Goal: Contribute content

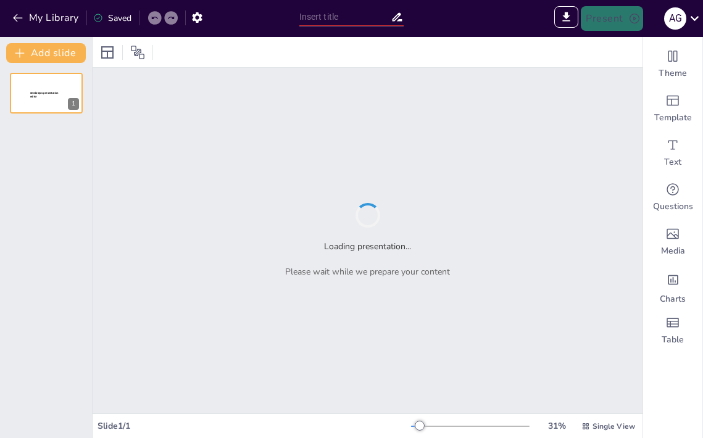
type input "Imported Presentación FITOSANITARIOS.pptx"
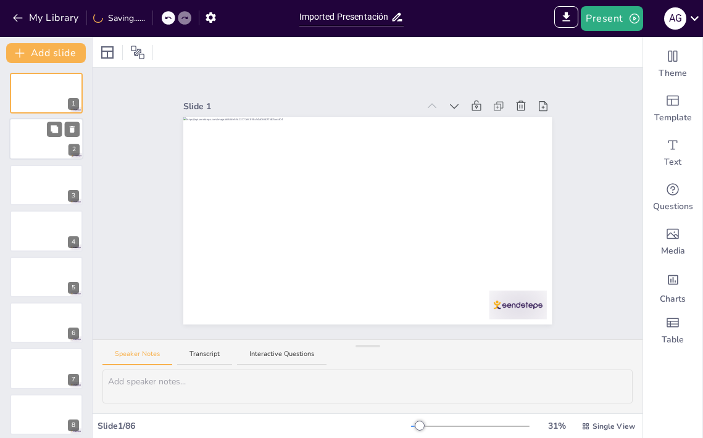
click at [39, 135] on div at bounding box center [46, 140] width 74 height 42
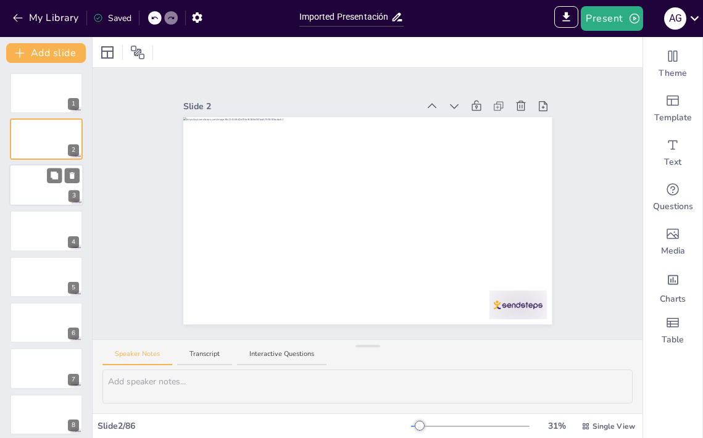
click at [39, 189] on div at bounding box center [46, 185] width 74 height 42
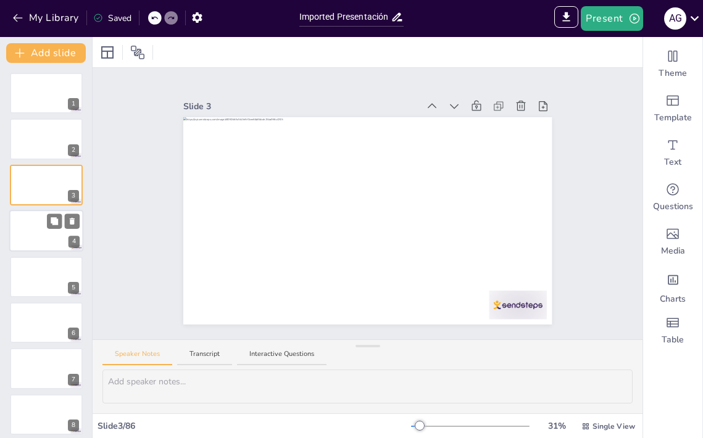
click at [21, 235] on div at bounding box center [46, 231] width 74 height 42
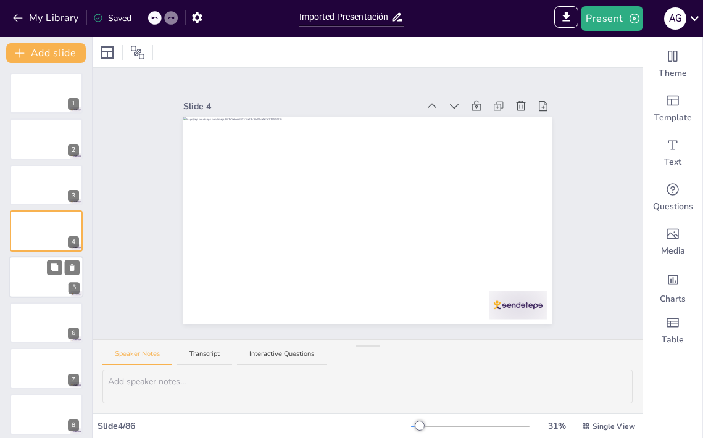
click at [43, 275] on div at bounding box center [46, 277] width 74 height 42
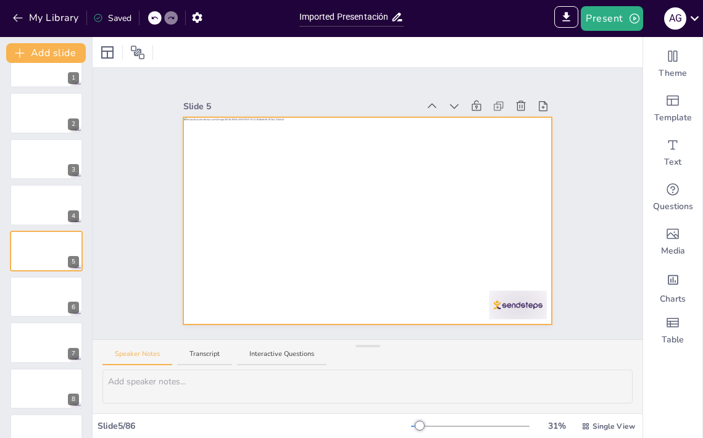
click at [237, 193] on div at bounding box center [367, 220] width 369 height 207
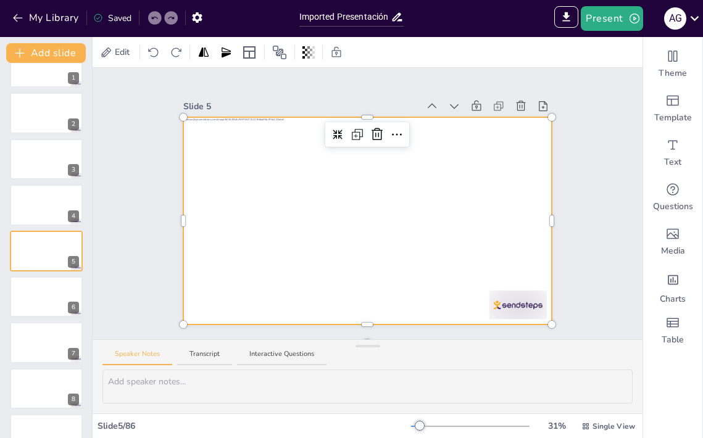
click at [278, 187] on div at bounding box center [367, 220] width 369 height 207
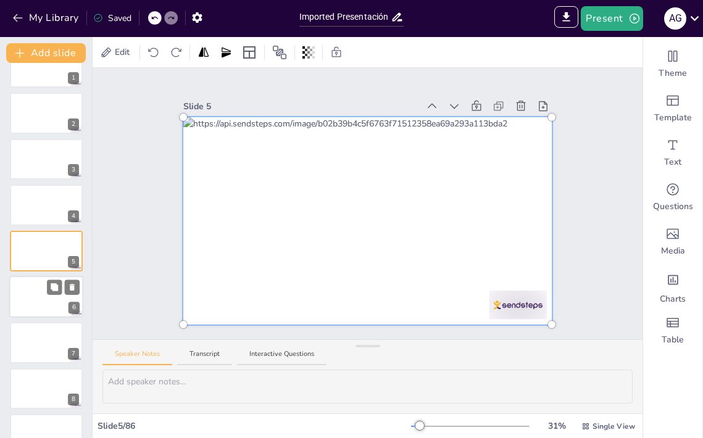
click at [40, 303] on div at bounding box center [46, 297] width 74 height 42
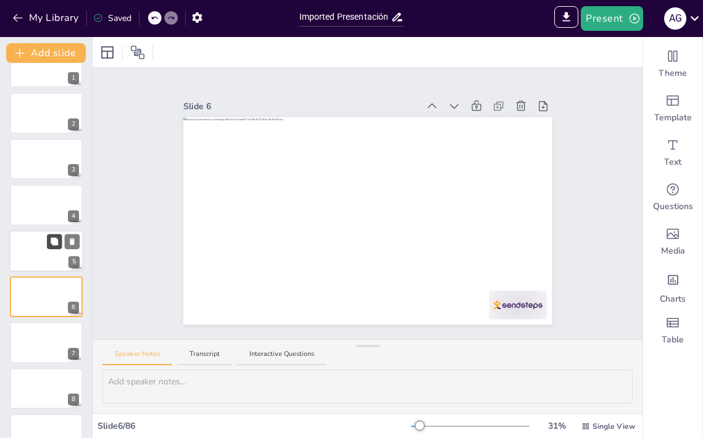
scroll to position [72, 0]
click at [45, 241] on div at bounding box center [46, 251] width 74 height 42
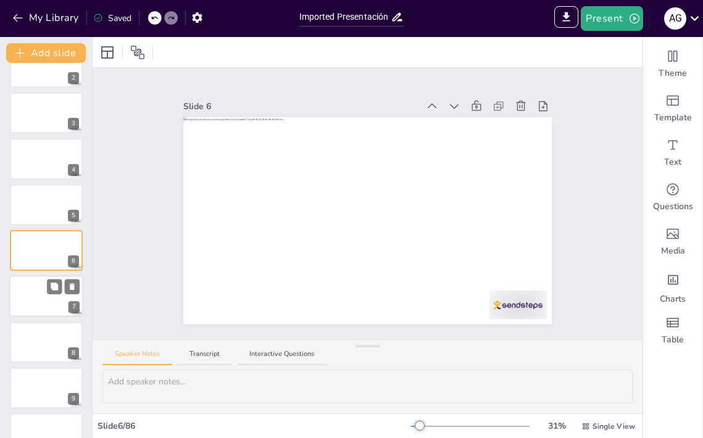
click at [48, 299] on div at bounding box center [46, 297] width 74 height 42
click at [52, 304] on div at bounding box center [46, 297] width 74 height 42
click at [37, 342] on div at bounding box center [46, 343] width 74 height 42
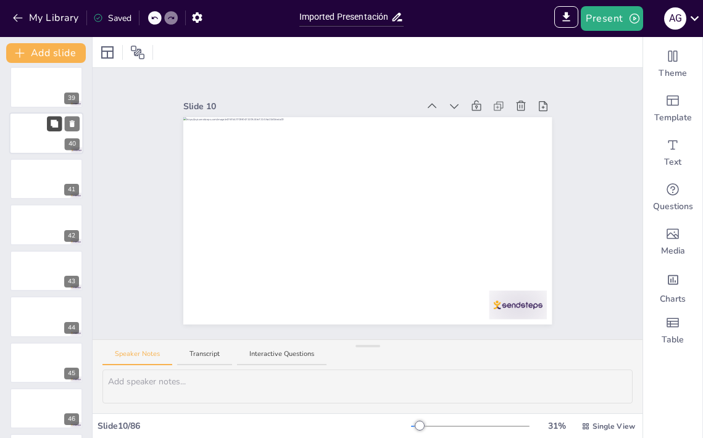
scroll to position [1759, 0]
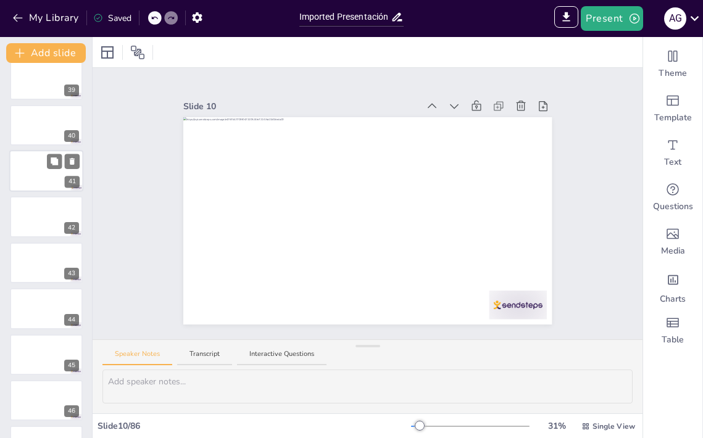
click at [49, 175] on div at bounding box center [46, 171] width 74 height 42
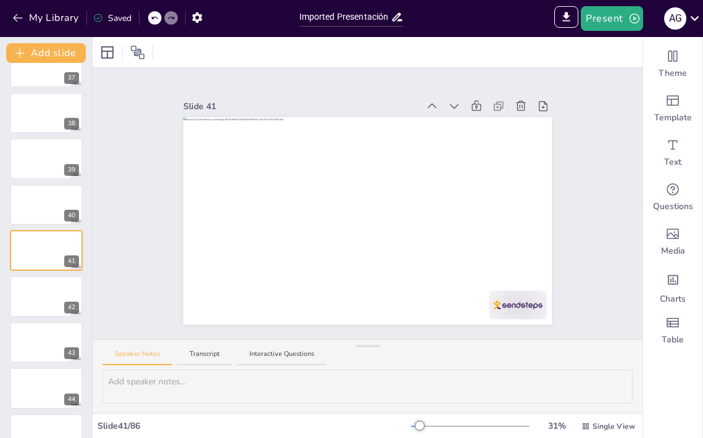
click at [48, 218] on div at bounding box center [46, 205] width 73 height 41
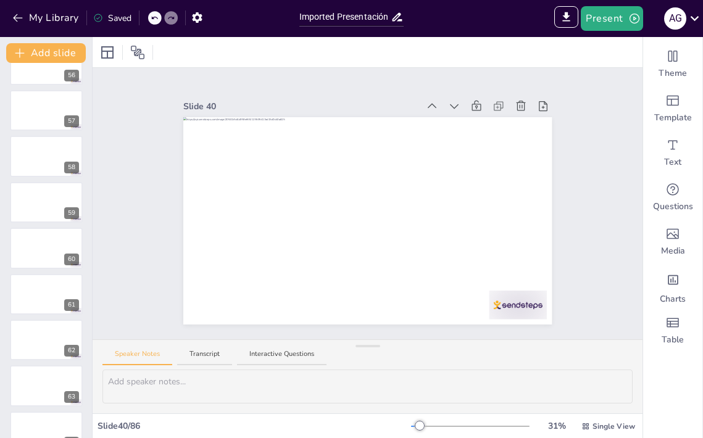
scroll to position [2554, 0]
click at [455, 105] on icon at bounding box center [454, 106] width 12 height 12
click at [436, 105] on icon at bounding box center [432, 106] width 12 height 12
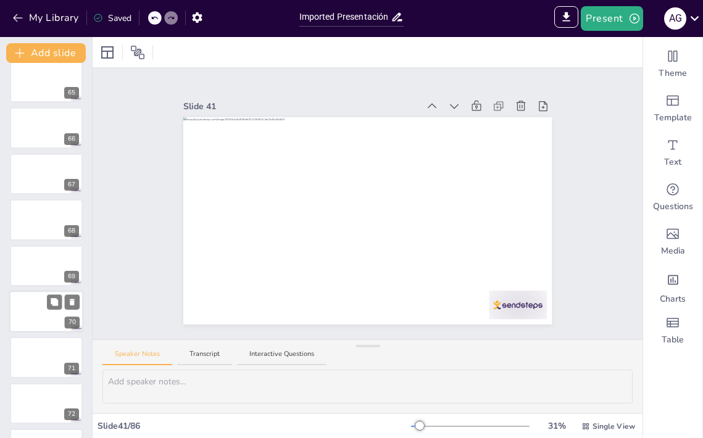
scroll to position [2976, 0]
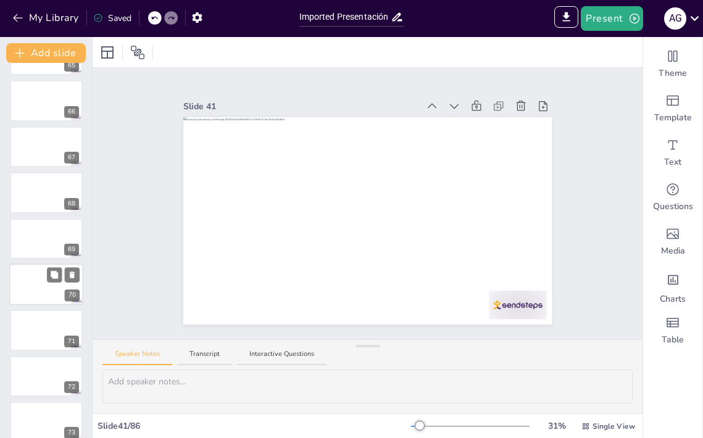
click at [47, 283] on div at bounding box center [46, 285] width 74 height 42
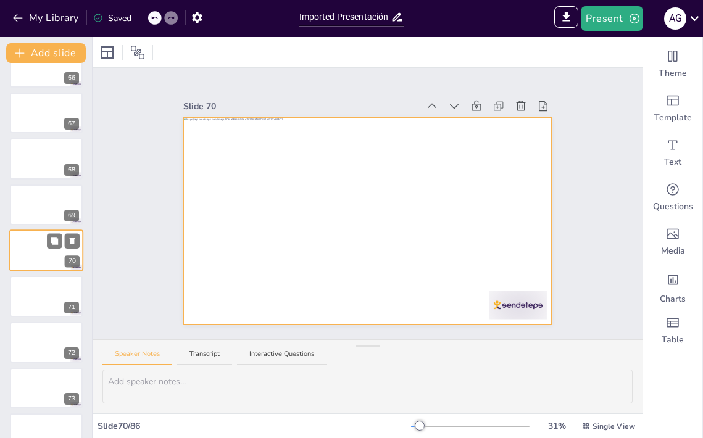
click at [38, 234] on div at bounding box center [46, 251] width 74 height 42
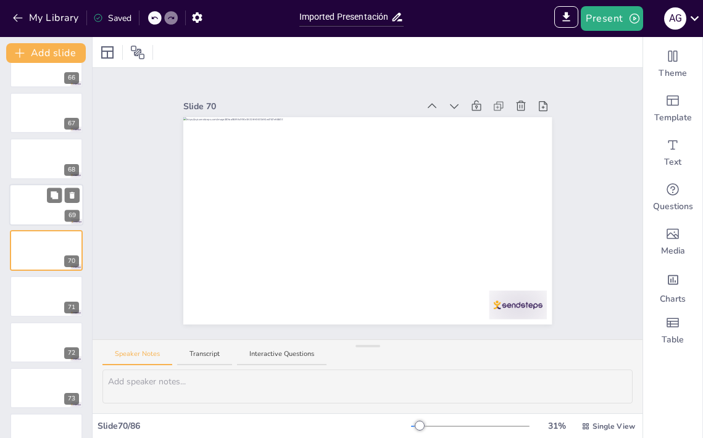
click at [40, 210] on div at bounding box center [46, 205] width 74 height 42
click at [54, 196] on icon at bounding box center [54, 194] width 7 height 7
click at [73, 241] on icon at bounding box center [72, 241] width 5 height 7
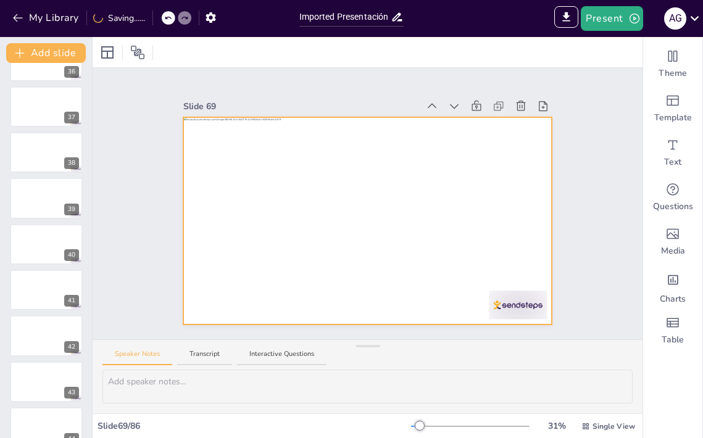
scroll to position [0, 0]
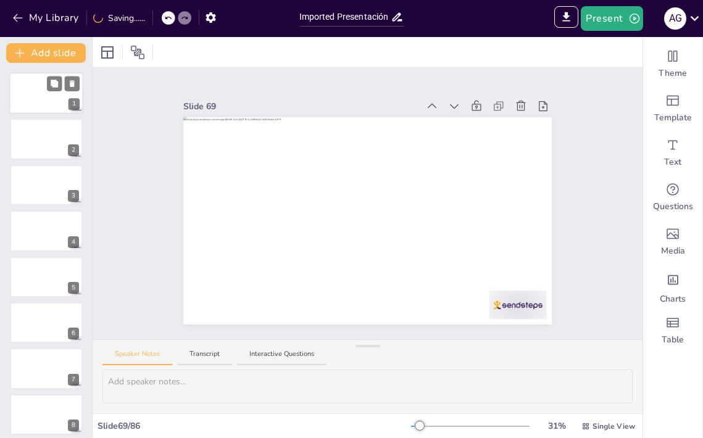
click at [67, 93] on div at bounding box center [46, 93] width 74 height 42
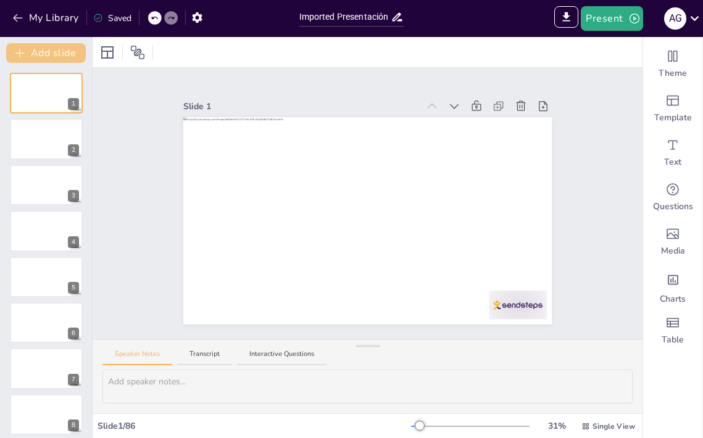
click at [36, 54] on button "Add slide" at bounding box center [46, 53] width 80 height 20
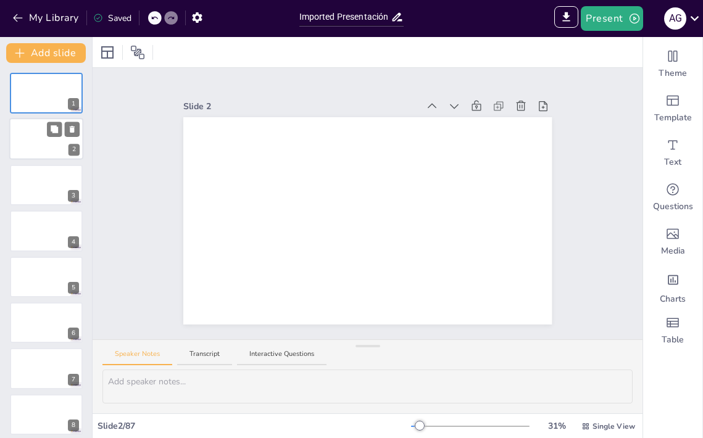
click at [61, 144] on div at bounding box center [46, 140] width 74 height 42
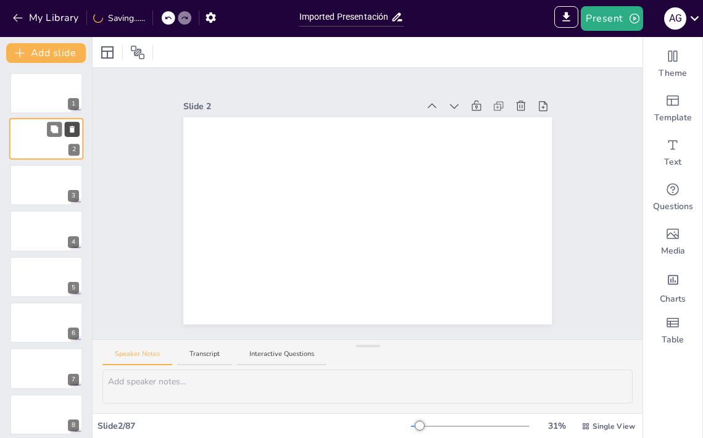
click at [73, 125] on icon at bounding box center [72, 129] width 9 height 9
click at [51, 403] on icon at bounding box center [54, 404] width 7 height 7
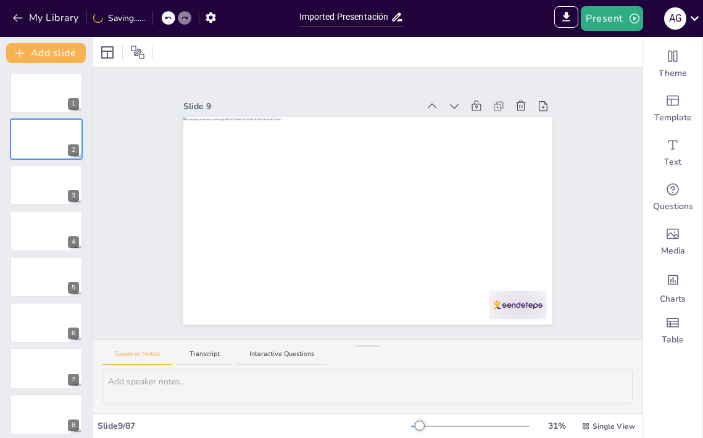
click at [543, 107] on icon at bounding box center [543, 106] width 9 height 10
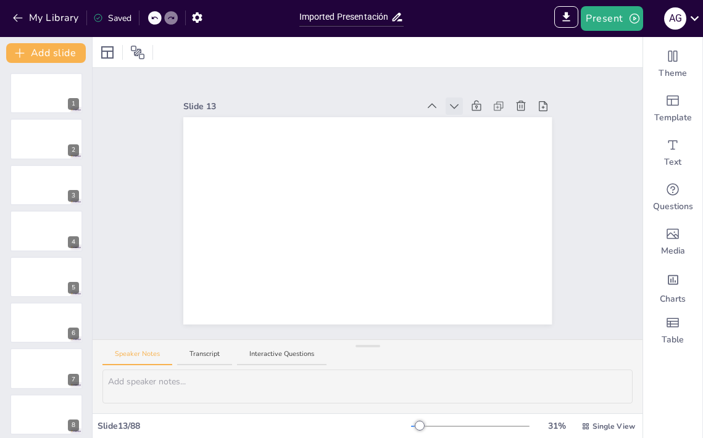
click at [452, 102] on icon at bounding box center [454, 106] width 12 height 12
click at [430, 104] on icon at bounding box center [432, 106] width 12 height 12
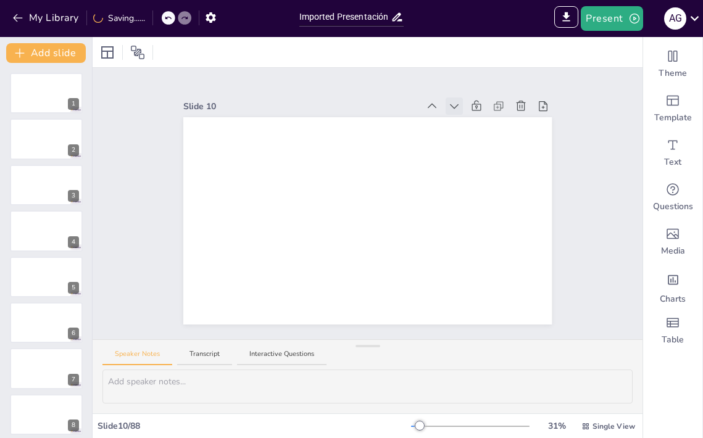
click at [453, 109] on icon at bounding box center [454, 106] width 12 height 12
click at [199, 357] on button "Transcript" at bounding box center [204, 357] width 55 height 17
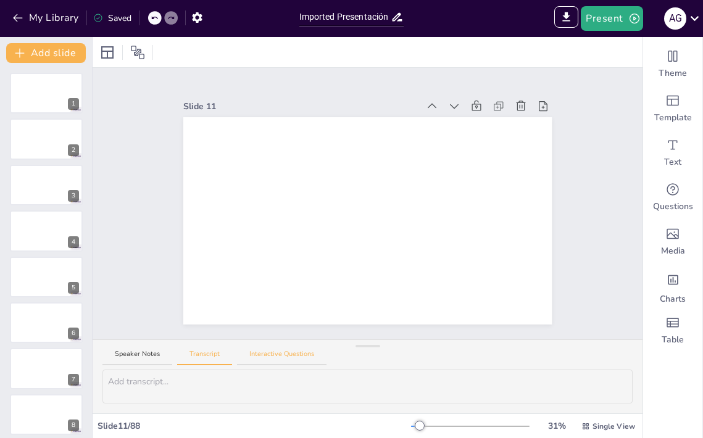
click at [279, 351] on button "Interactive Questions" at bounding box center [282, 357] width 90 height 17
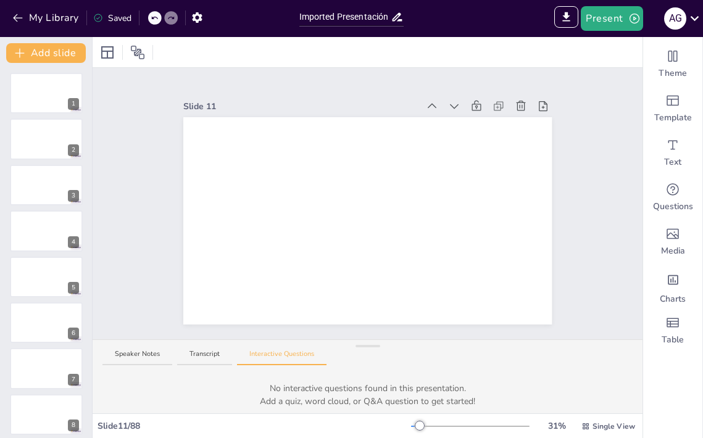
click at [155, 19] on icon at bounding box center [154, 17] width 7 height 7
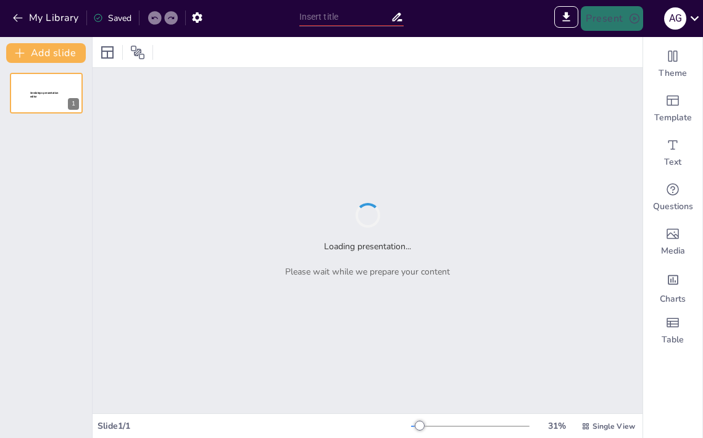
type input "Reanimación Cardio-Pulmonar: Claves para Actuar en Emergencias"
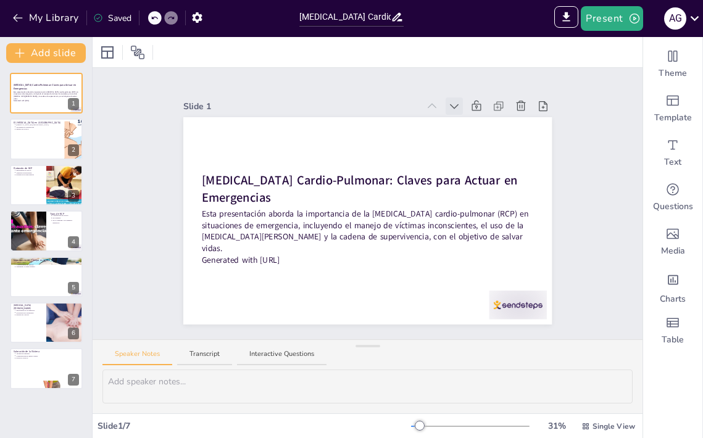
click at [454, 107] on icon at bounding box center [454, 106] width 9 height 5
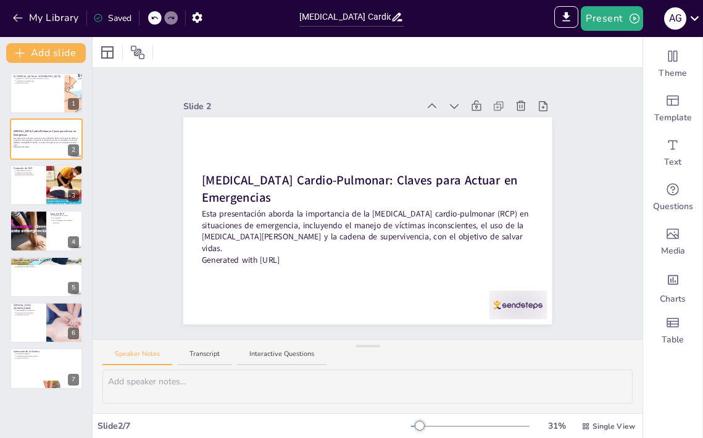
click at [454, 107] on icon at bounding box center [454, 106] width 9 height 5
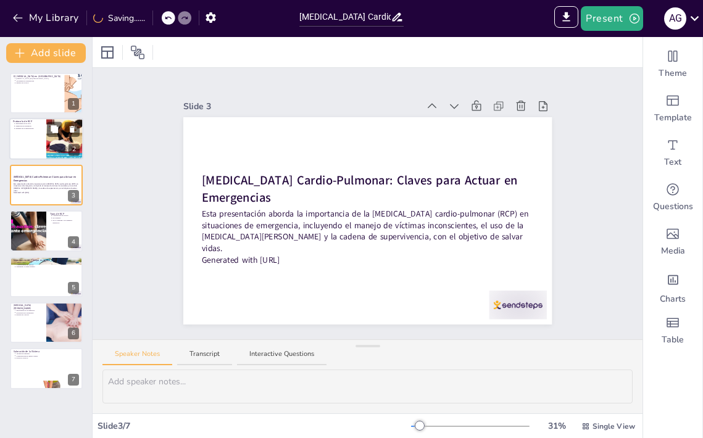
click at [44, 127] on div at bounding box center [46, 140] width 74 height 42
type textarea "La reanimación cardio-pulmonar es una técnica que puede salvar vidas. Cuando un…"
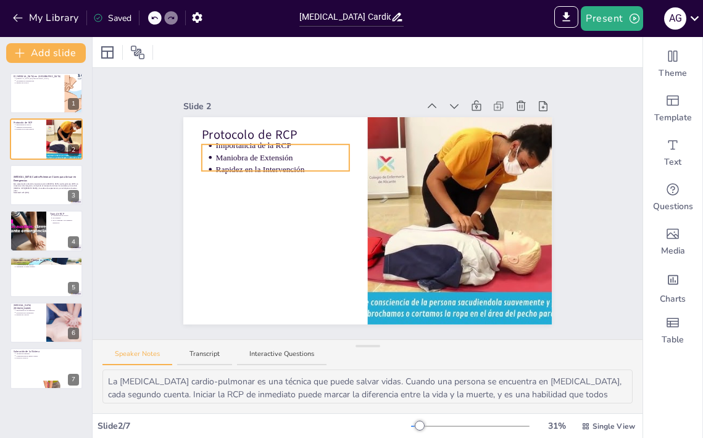
click at [260, 169] on p "Rapidez en la Intervención" at bounding box center [281, 170] width 133 height 12
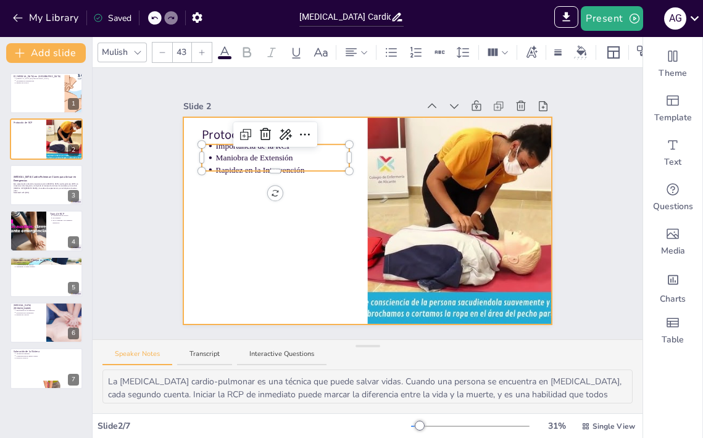
click at [255, 250] on div at bounding box center [367, 220] width 369 height 207
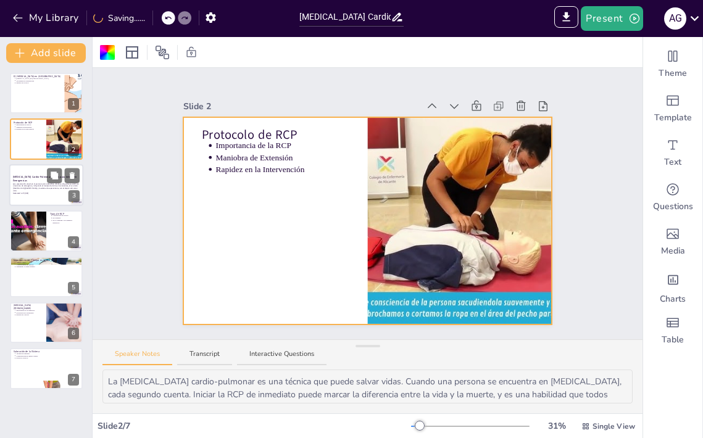
click at [35, 179] on p "Reanimación Cardio-Pulmonar: Claves para Actuar en Emergencias" at bounding box center [46, 178] width 67 height 7
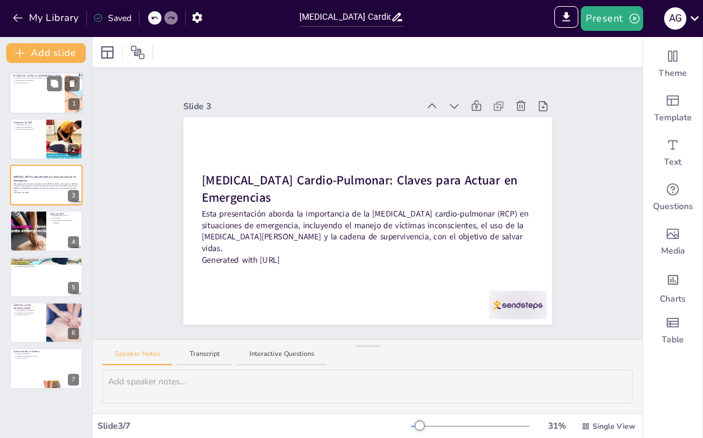
click at [42, 87] on div at bounding box center [46, 93] width 74 height 42
type textarea "El atragantamiento es una causa de muerte que afecta a muchas personas cada año…"
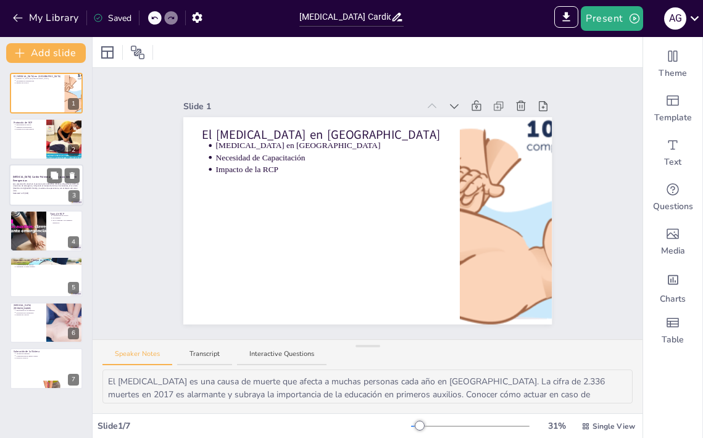
click at [39, 176] on strong "Reanimación Cardio-Pulmonar: Claves para Actuar en Emergencias" at bounding box center [45, 178] width 64 height 7
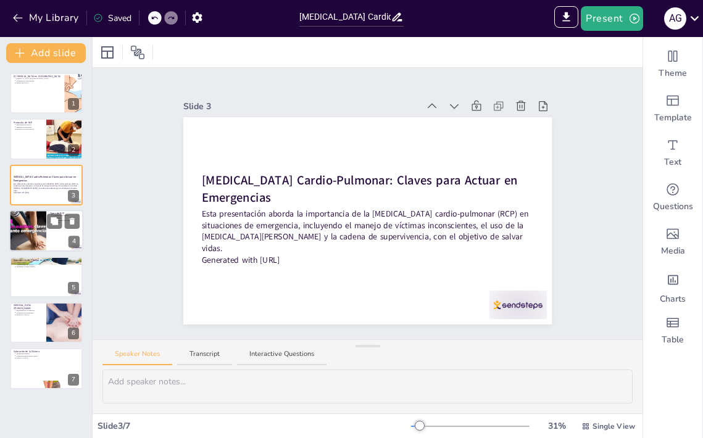
click at [38, 230] on div at bounding box center [28, 231] width 74 height 42
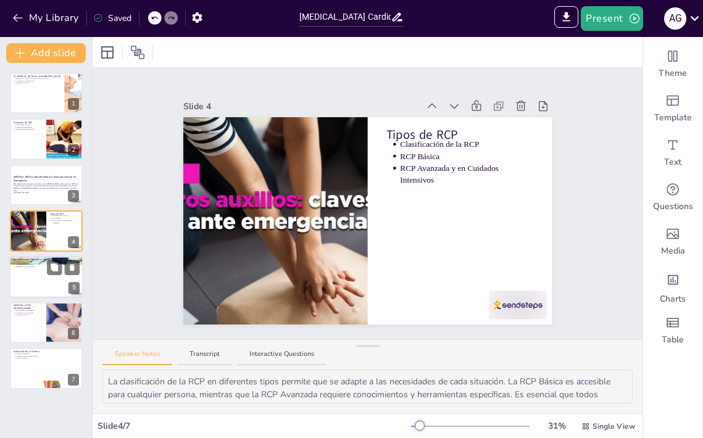
click at [52, 280] on div at bounding box center [46, 277] width 74 height 42
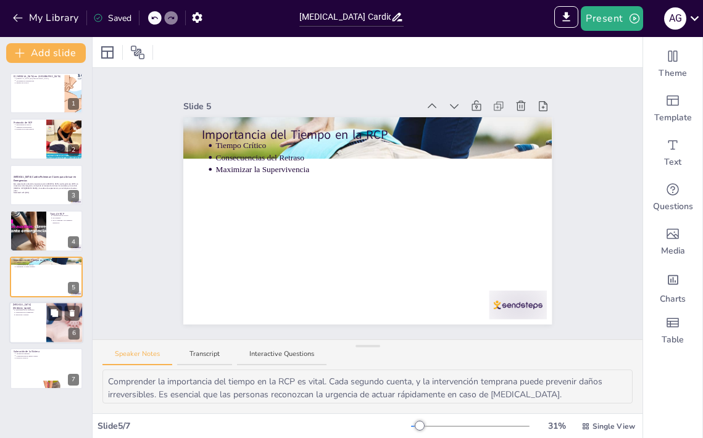
click at [43, 318] on div at bounding box center [46, 323] width 74 height 42
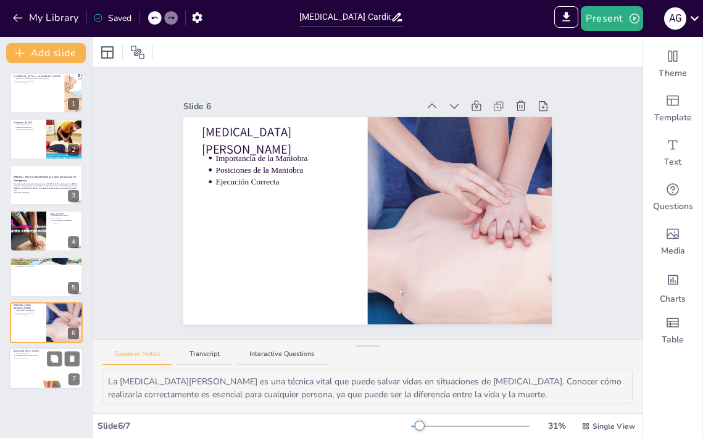
click at [40, 373] on div at bounding box center [46, 369] width 74 height 42
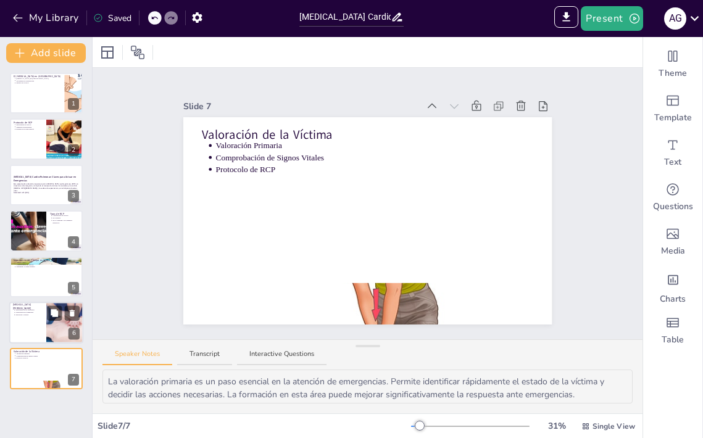
click at [39, 330] on div at bounding box center [46, 323] width 74 height 42
type textarea "La maniobra de Heimlich es una técnica vital que puede salvar vidas en situacio…"
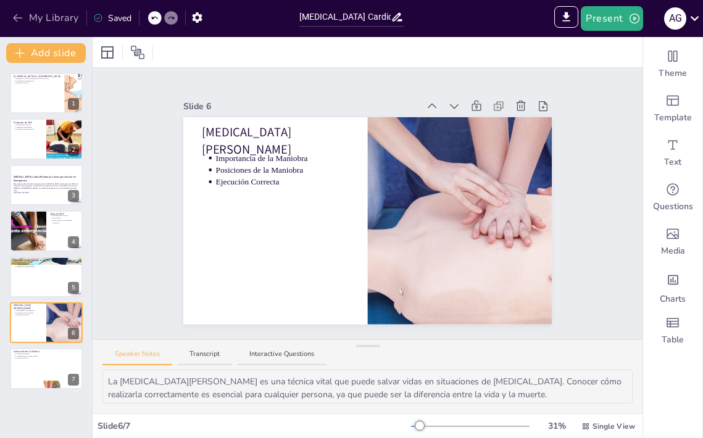
click at [18, 19] on icon "button" at bounding box center [18, 18] width 12 height 12
